Goal: Information Seeking & Learning: Learn about a topic

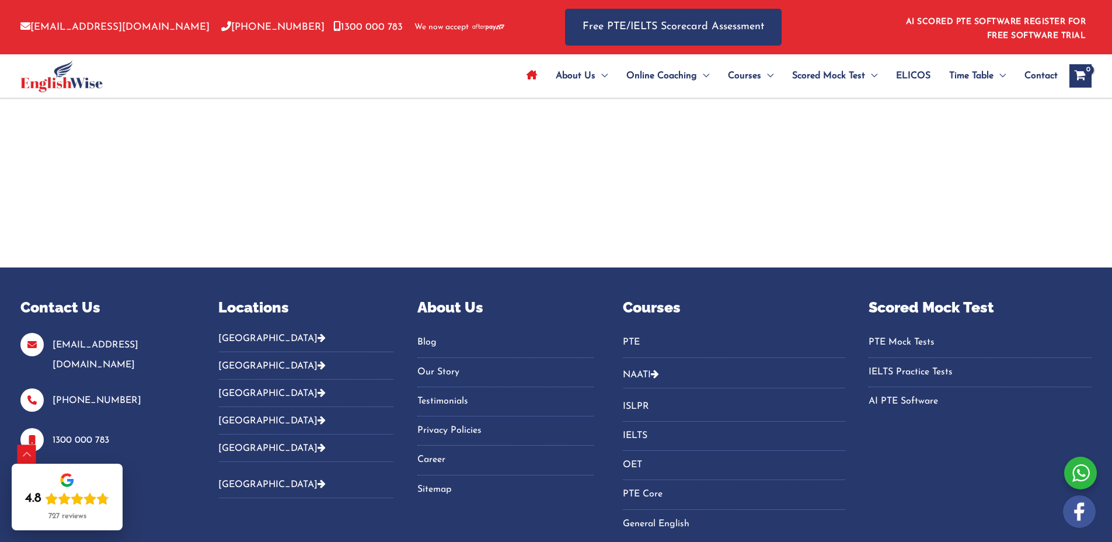
scroll to position [4035, 0]
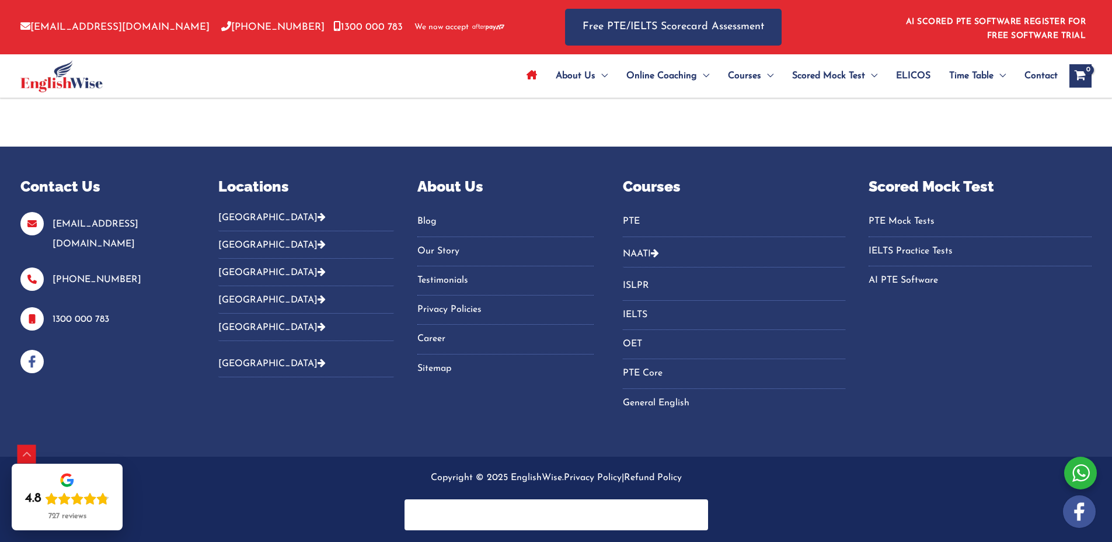
click at [347, 474] on p "Copyright © 2025 EnglishWise. Privacy Policy | Refund Policy" at bounding box center [555, 477] width 1071 height 19
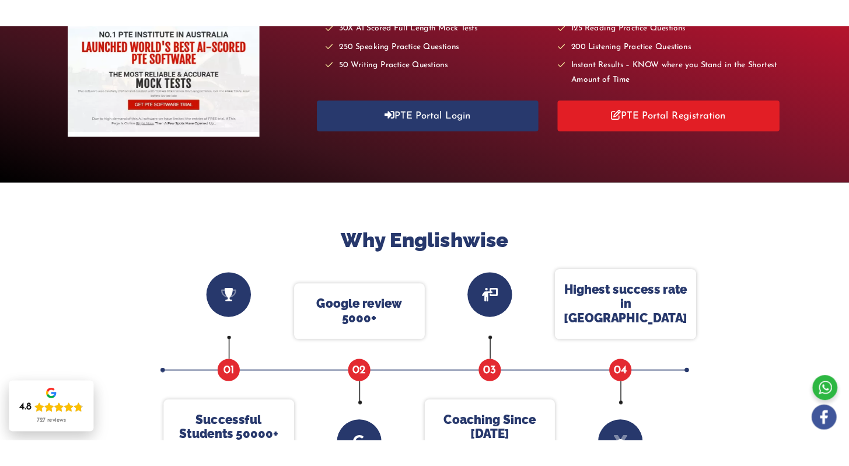
scroll to position [0, 0]
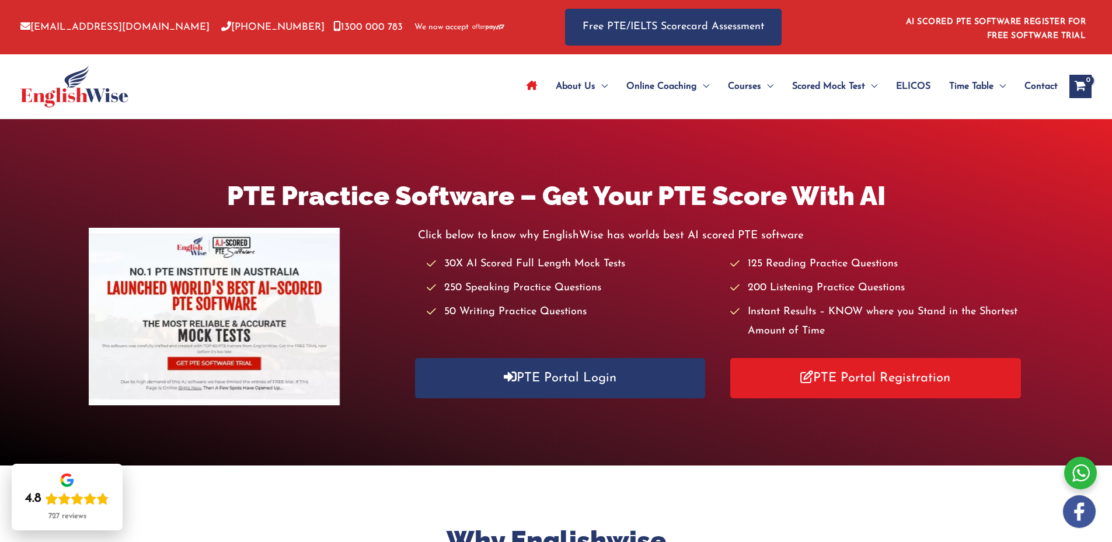
click at [41, 277] on div "PTE Practice Software – Get Your PTE Score With AI Click below to know why Engl…" at bounding box center [556, 291] width 1112 height 229
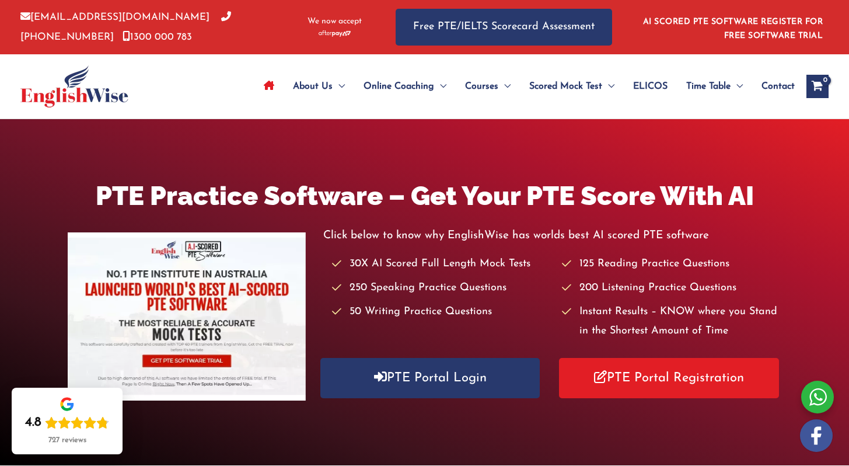
click at [191, 96] on div "About Us Menu Toggle Our Story Testimonials Online Coaching Menu Toggle Online …" at bounding box center [424, 86] width 808 height 64
click at [188, 93] on div at bounding box center [105, 86] width 171 height 64
click at [310, 148] on div "PTE Practice Software – Get Your PTE Score With AI Click below to know why Engl…" at bounding box center [424, 292] width 849 height 346
click at [351, 184] on h1 "PTE Practice Software – Get Your PTE Score With AI" at bounding box center [424, 195] width 713 height 37
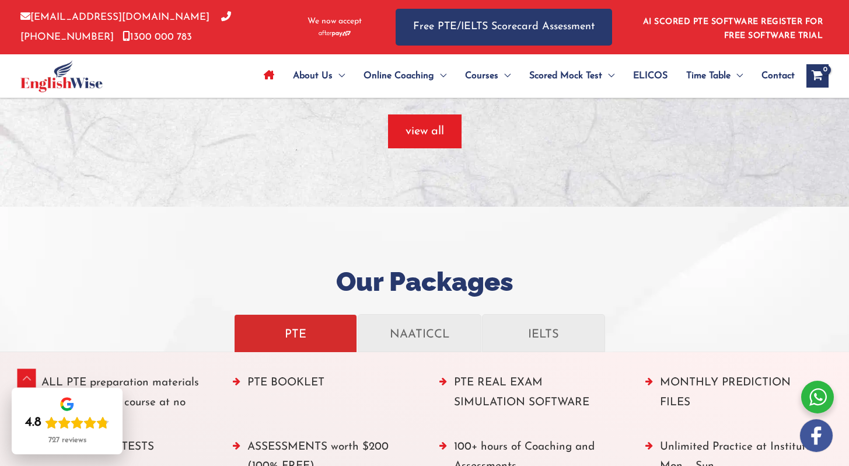
scroll to position [1122, 0]
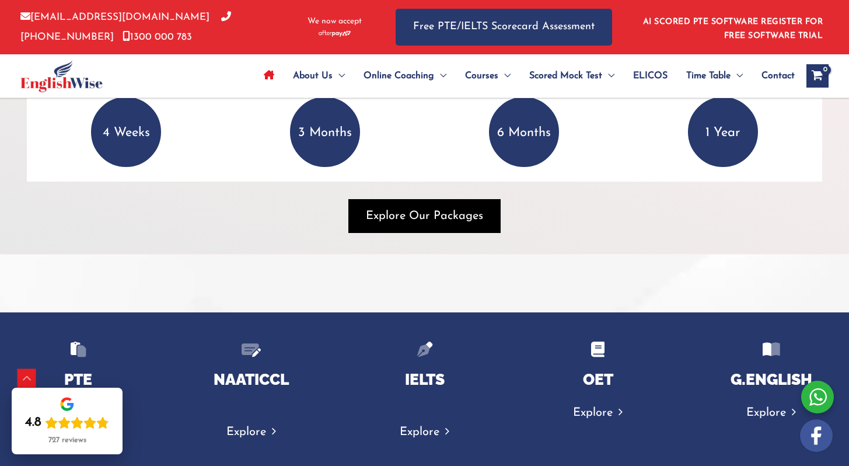
scroll to position [1701, 0]
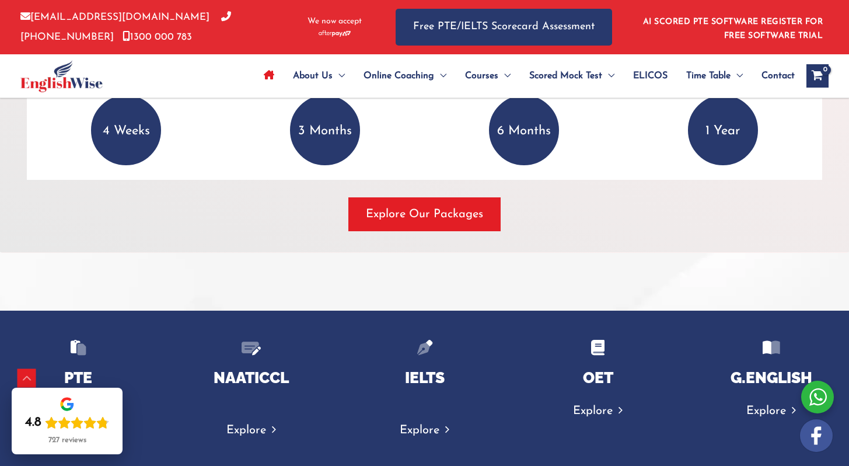
click at [280, 219] on div "Explore Our Packages" at bounding box center [424, 214] width 795 height 34
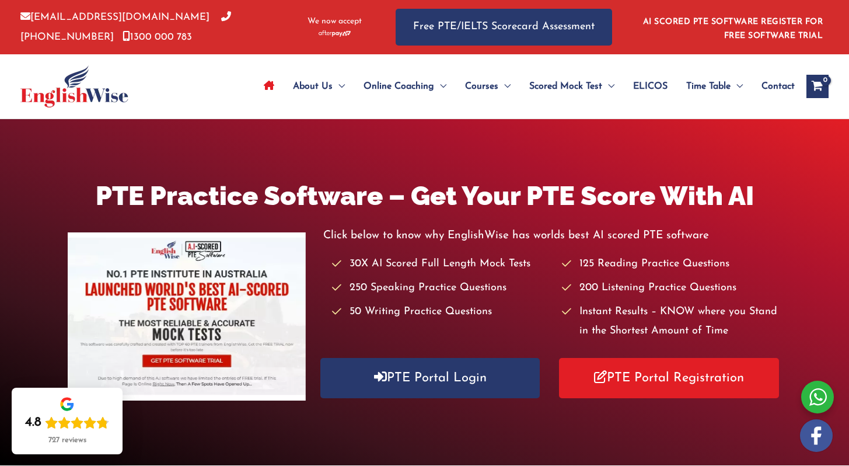
scroll to position [454, 0]
